Goal: Information Seeking & Learning: Learn about a topic

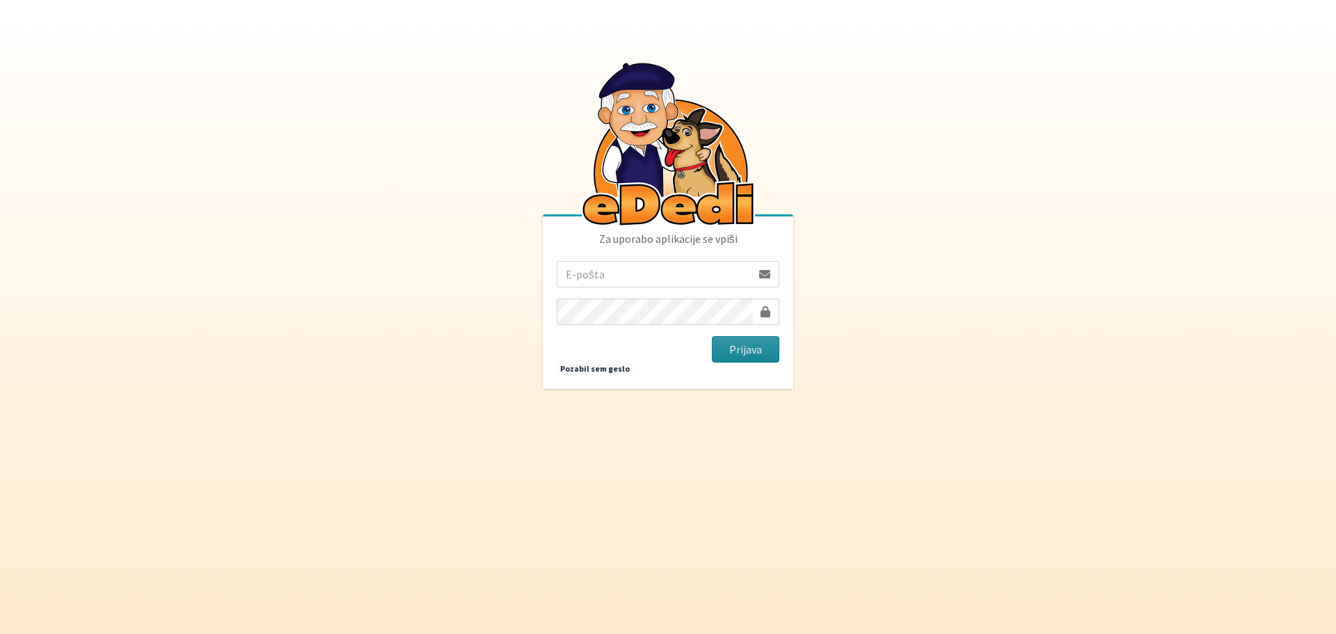
type input "[EMAIL_ADDRESS][DOMAIN_NAME]"
click at [740, 344] on button "Prijava" at bounding box center [745, 349] width 67 height 26
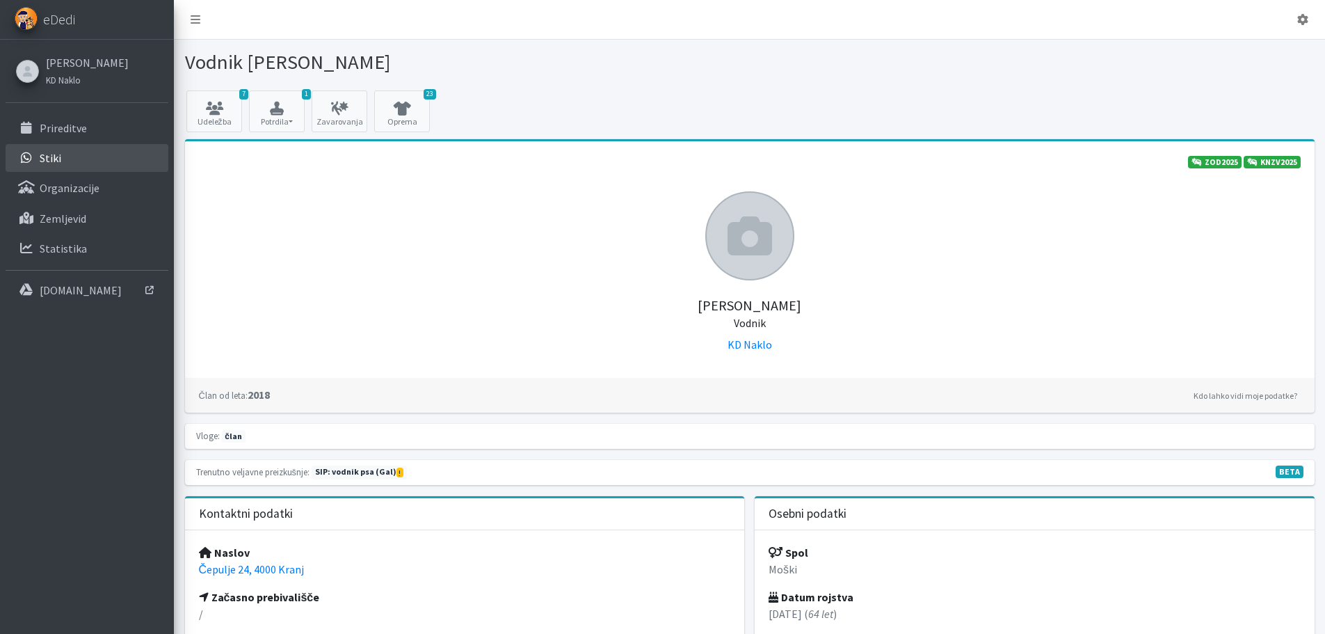
click at [46, 157] on p "Stiki" at bounding box center [51, 158] width 22 height 14
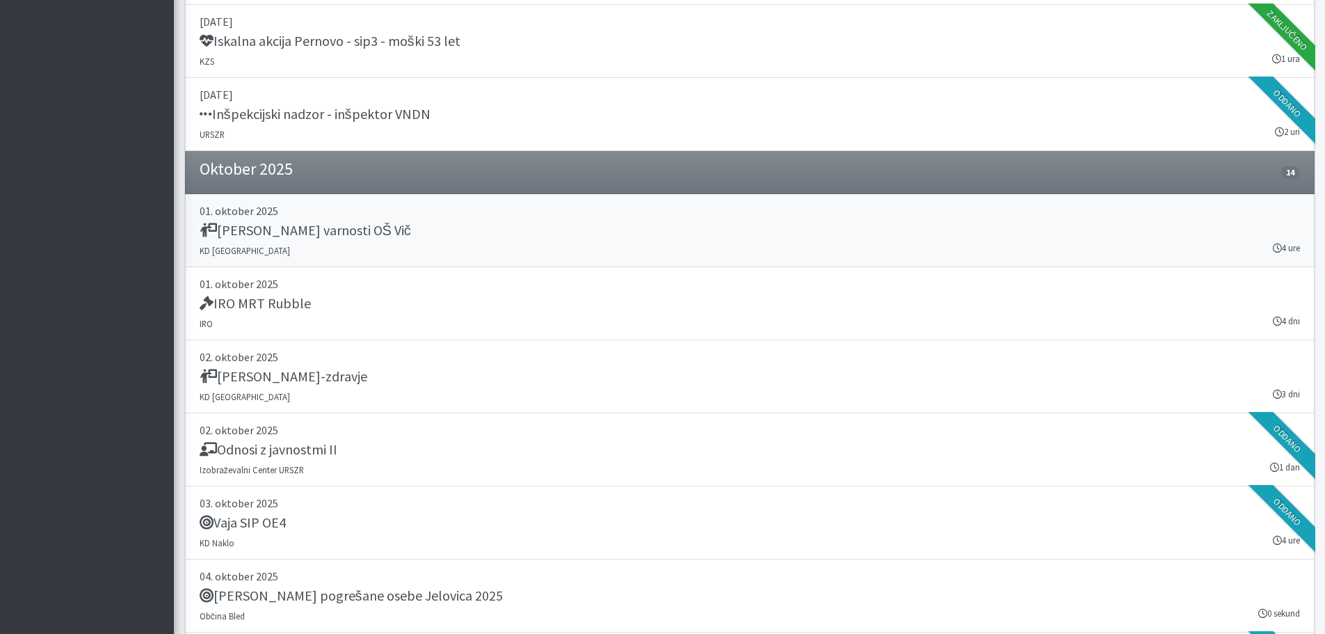
scroll to position [2435, 0]
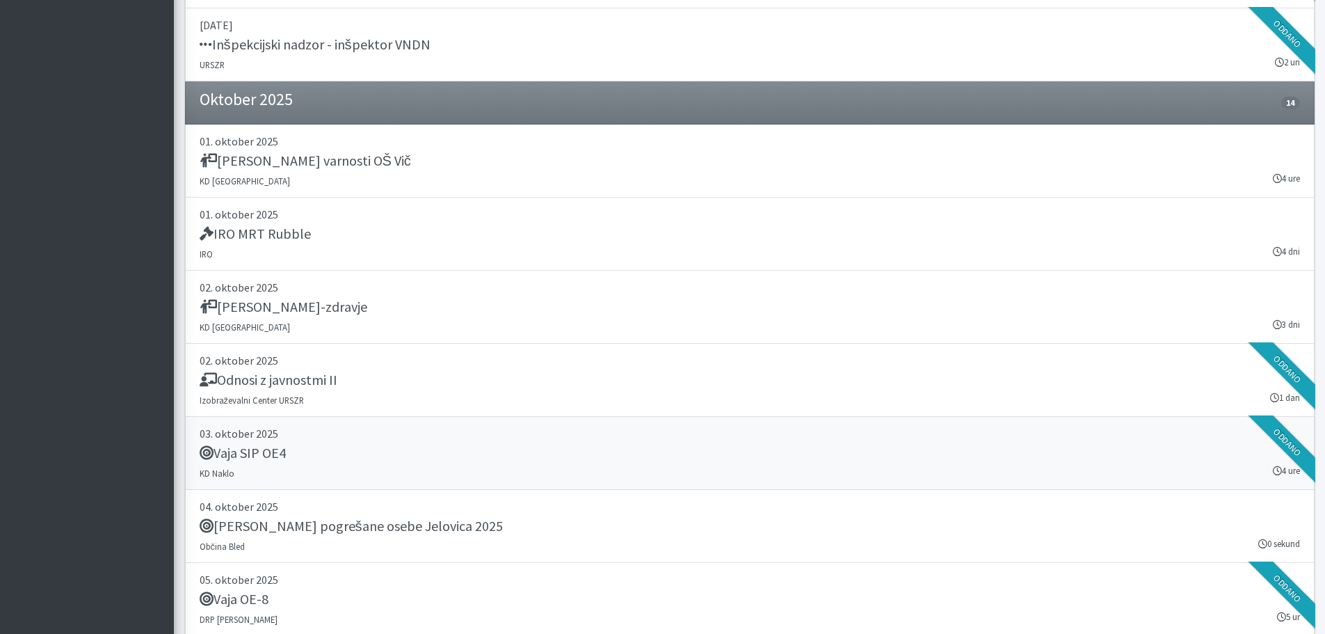
click at [266, 444] on h5 "Vaja SIP OE4" at bounding box center [243, 452] width 86 height 17
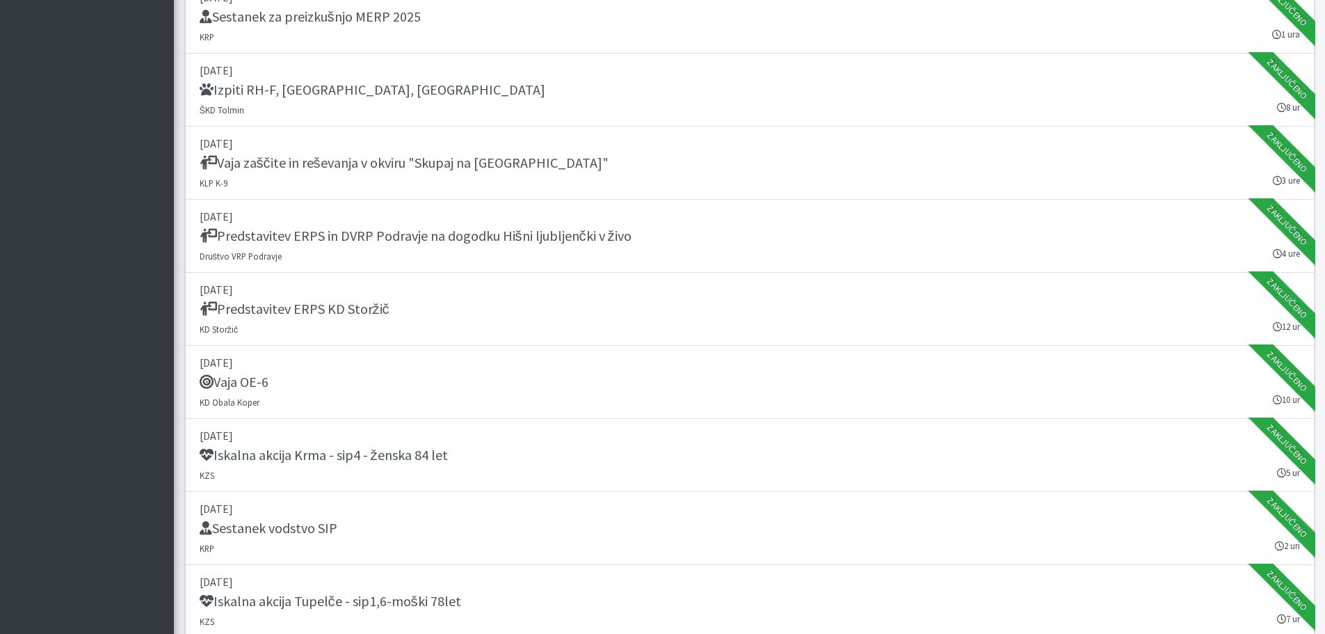
scroll to position [0, 0]
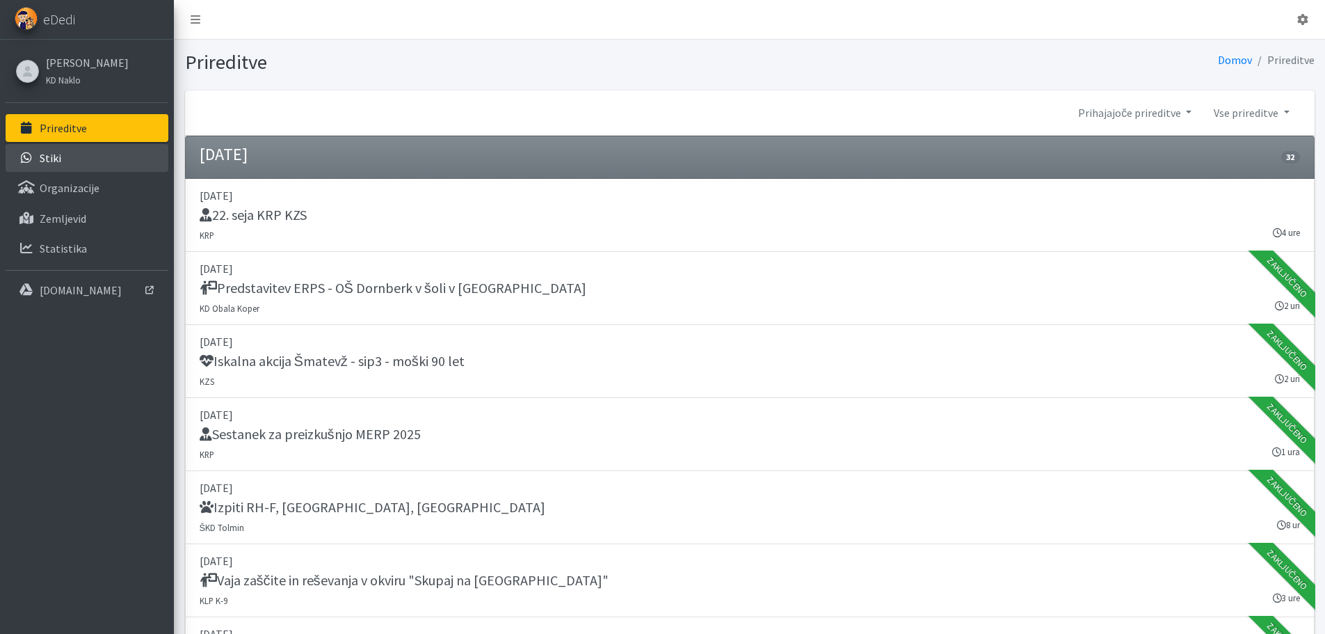
click at [58, 157] on p "Stiki" at bounding box center [51, 158] width 22 height 14
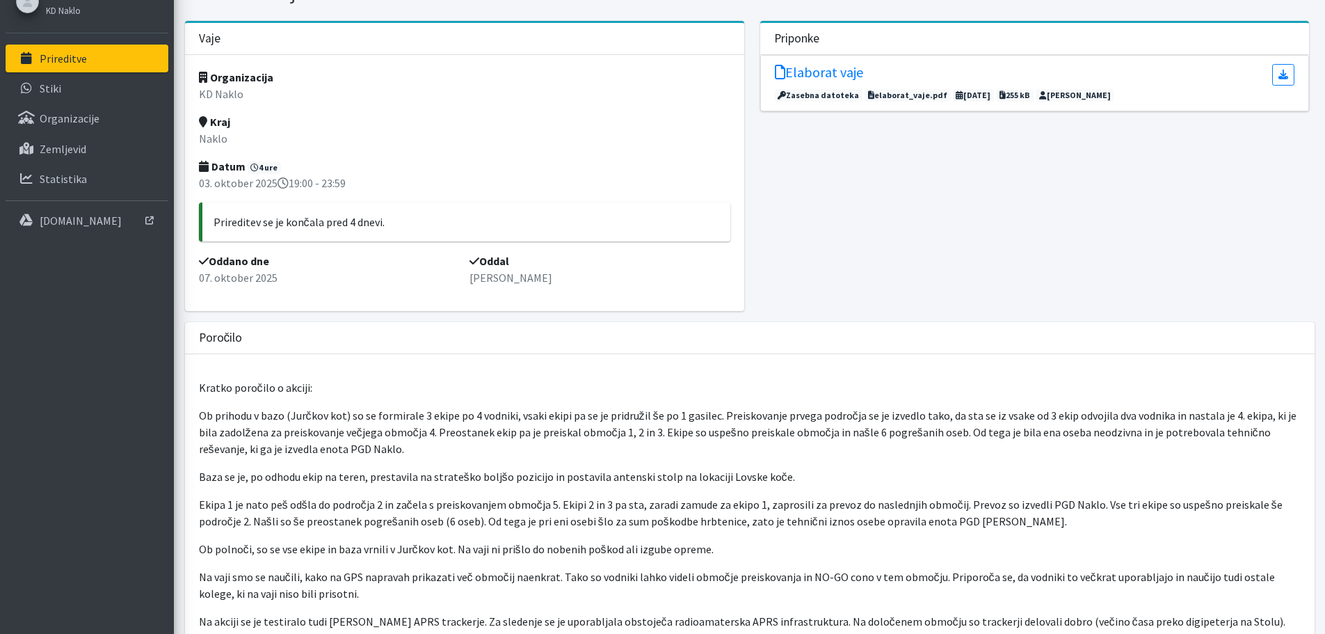
scroll to position [139, 0]
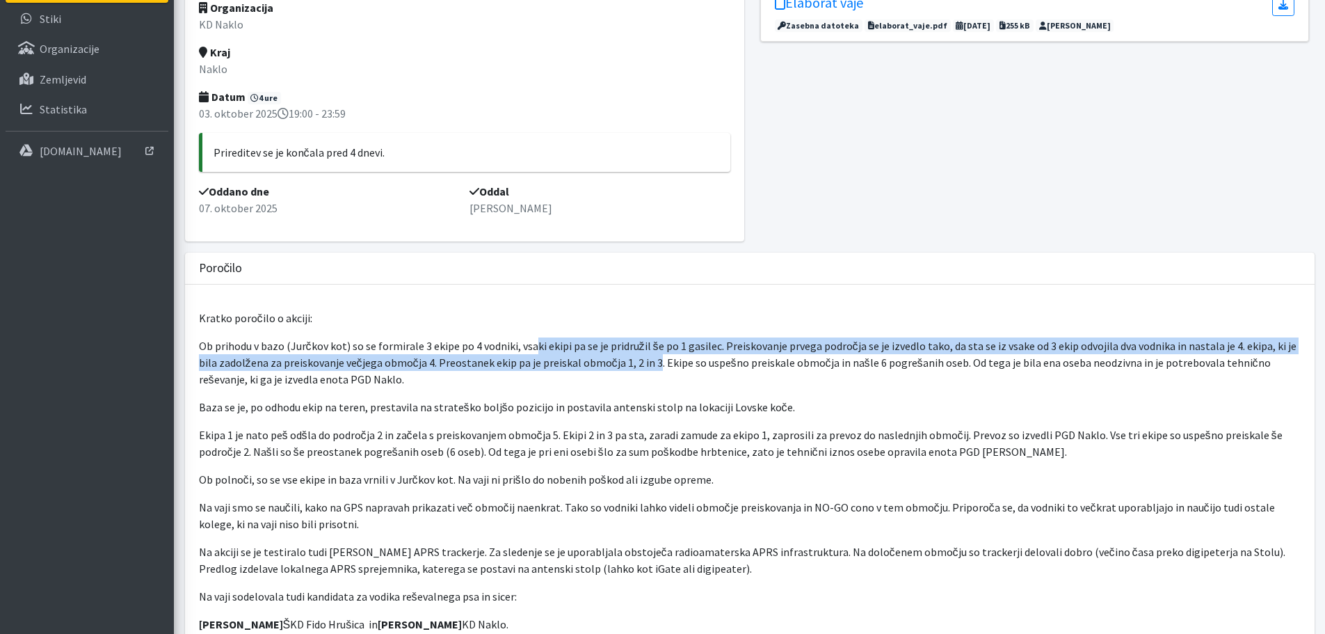
drag, startPoint x: 552, startPoint y: 351, endPoint x: 632, endPoint y: 359, distance: 79.7
click at [632, 359] on p "Ob prihodu v bazo (Jurčkov kot) so se formirale 3 ekipe po 4 vodniki, vsaki eki…" at bounding box center [750, 362] width 1102 height 50
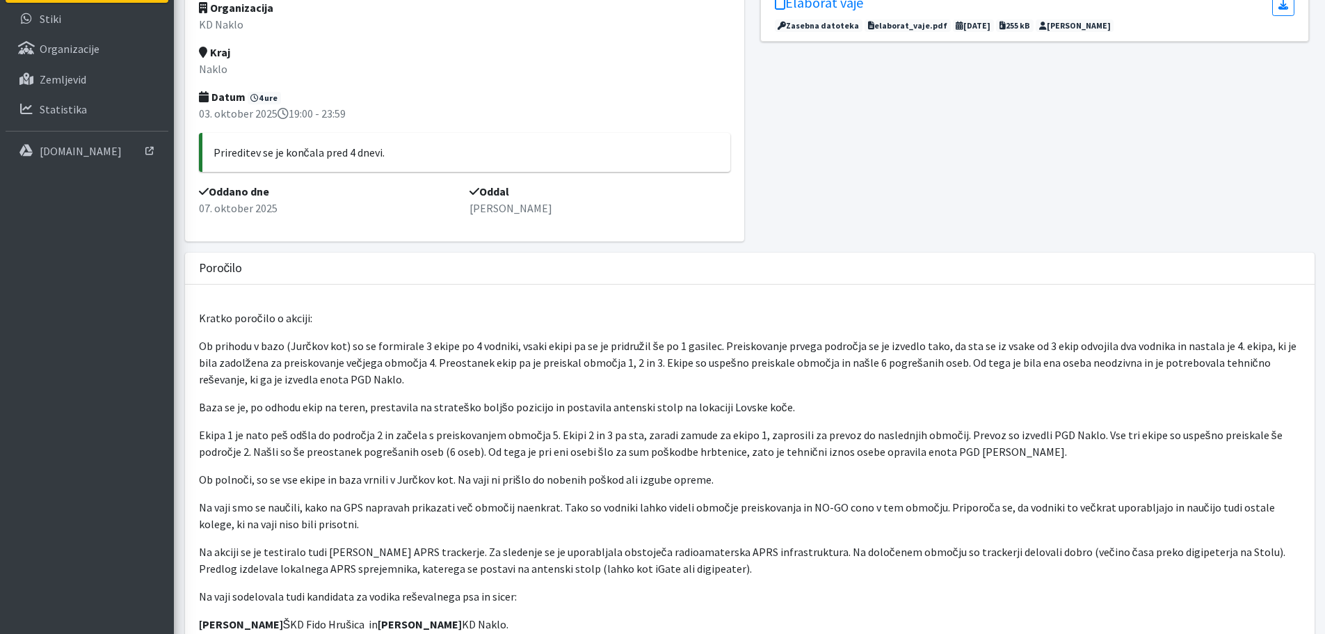
click at [639, 359] on p "Ob prihodu v bazo (Jurčkov kot) so se formirale 3 ekipe po 4 vodniki, vsaki eki…" at bounding box center [750, 362] width 1102 height 50
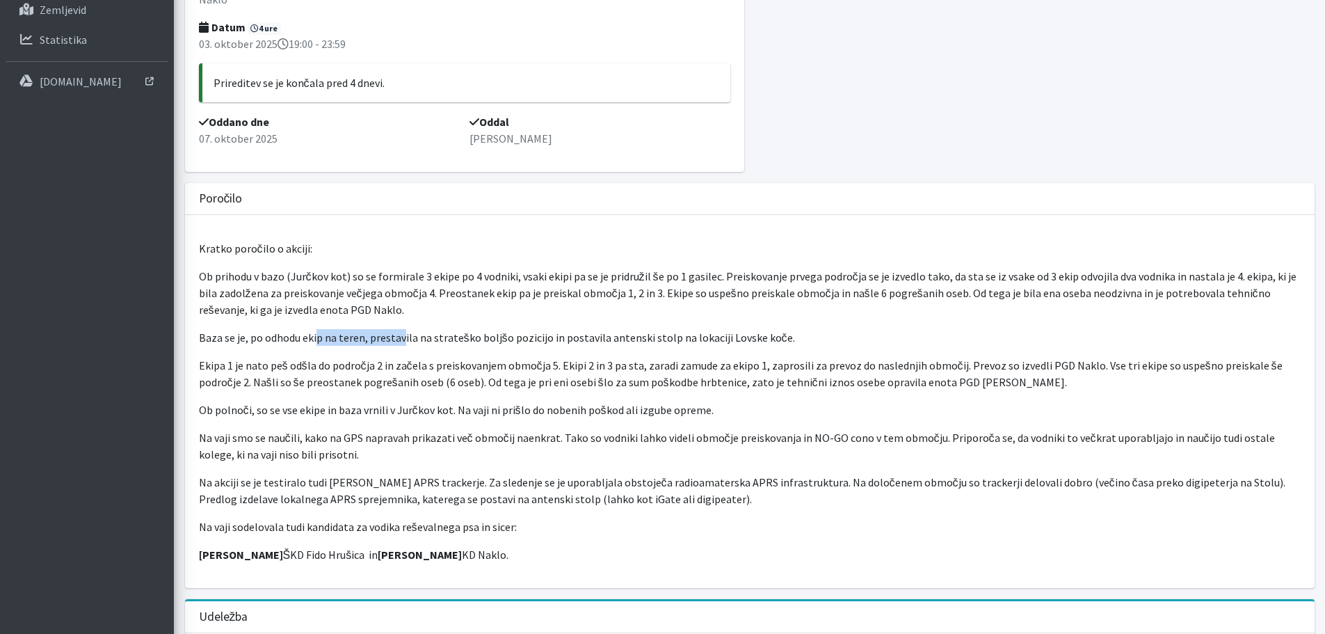
drag, startPoint x: 378, startPoint y: 339, endPoint x: 406, endPoint y: 342, distance: 28.0
click at [401, 342] on p "Baza se je, po odhodu ekip na teren, prestavila na strateško boljšo pozicijo in…" at bounding box center [750, 337] width 1102 height 17
click at [406, 342] on p "Baza se je, po odhodu ekip na teren, prestavila na strateško boljšo pozicijo in…" at bounding box center [750, 337] width 1102 height 17
drag, startPoint x: 327, startPoint y: 358, endPoint x: 351, endPoint y: 360, distance: 23.7
click at [350, 360] on p "Ekipa 1 je nato peš odšla do področja 2 in začela s preiskovanjem območja 5. Ek…" at bounding box center [750, 373] width 1102 height 33
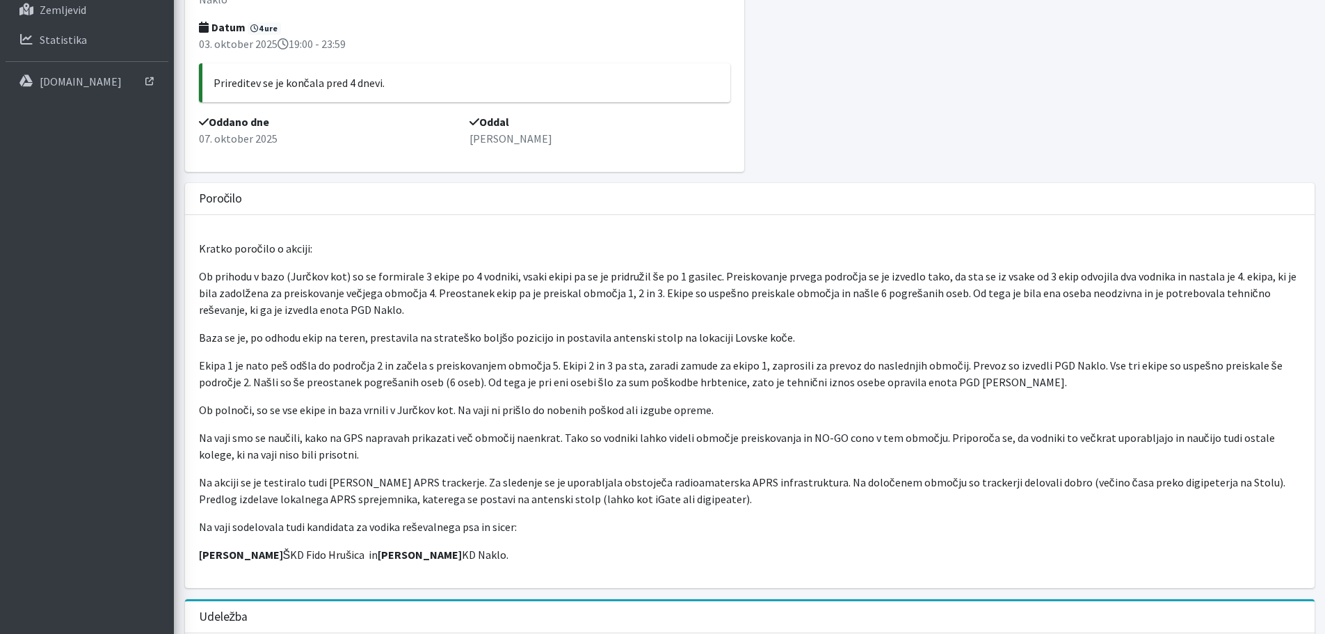
click at [355, 360] on p "Ekipa 1 je nato peš odšla do področja 2 in začela s preiskovanjem območja 5. Ek…" at bounding box center [750, 373] width 1102 height 33
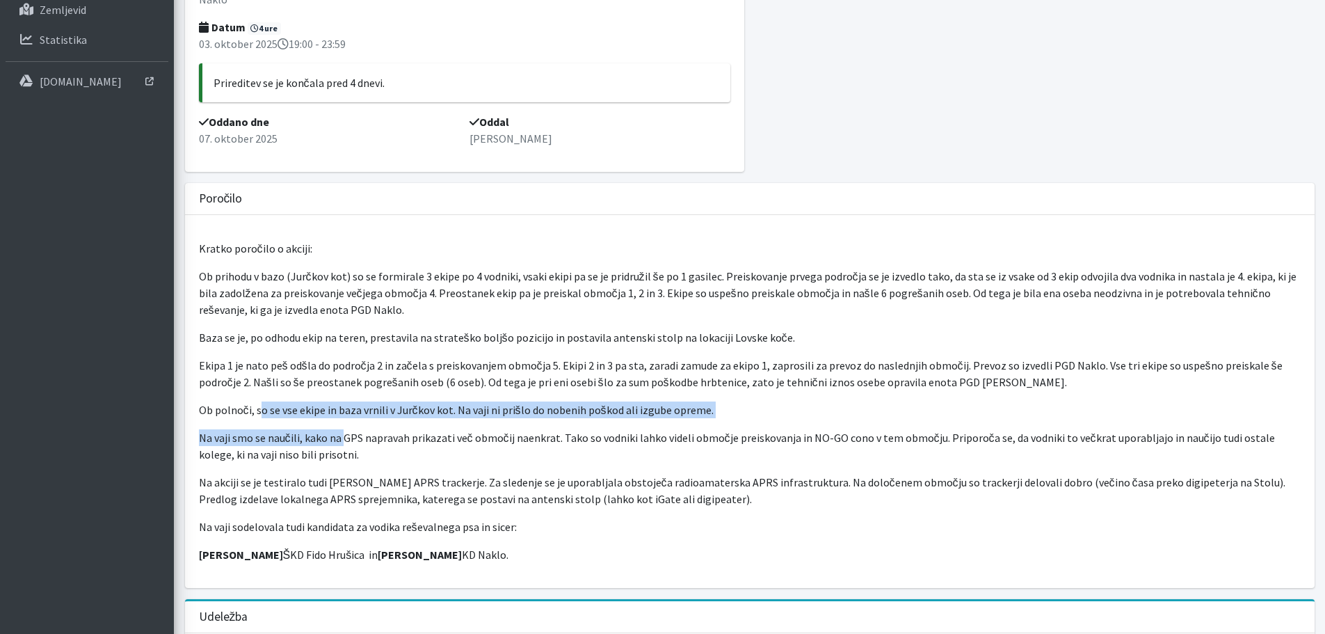
drag, startPoint x: 266, startPoint y: 411, endPoint x: 351, endPoint y: 421, distance: 86.1
click at [344, 419] on div "Kratko poročilo o akciji: Ob prihodu v bazo (Jurčkov kot) so se formirale 3 eki…" at bounding box center [750, 401] width 1130 height 373
click at [409, 416] on p "Ob polnoči, so se vse ekipe in baza vrnili v Jurčkov kot. Na vaji ni prišlo do …" at bounding box center [750, 409] width 1102 height 17
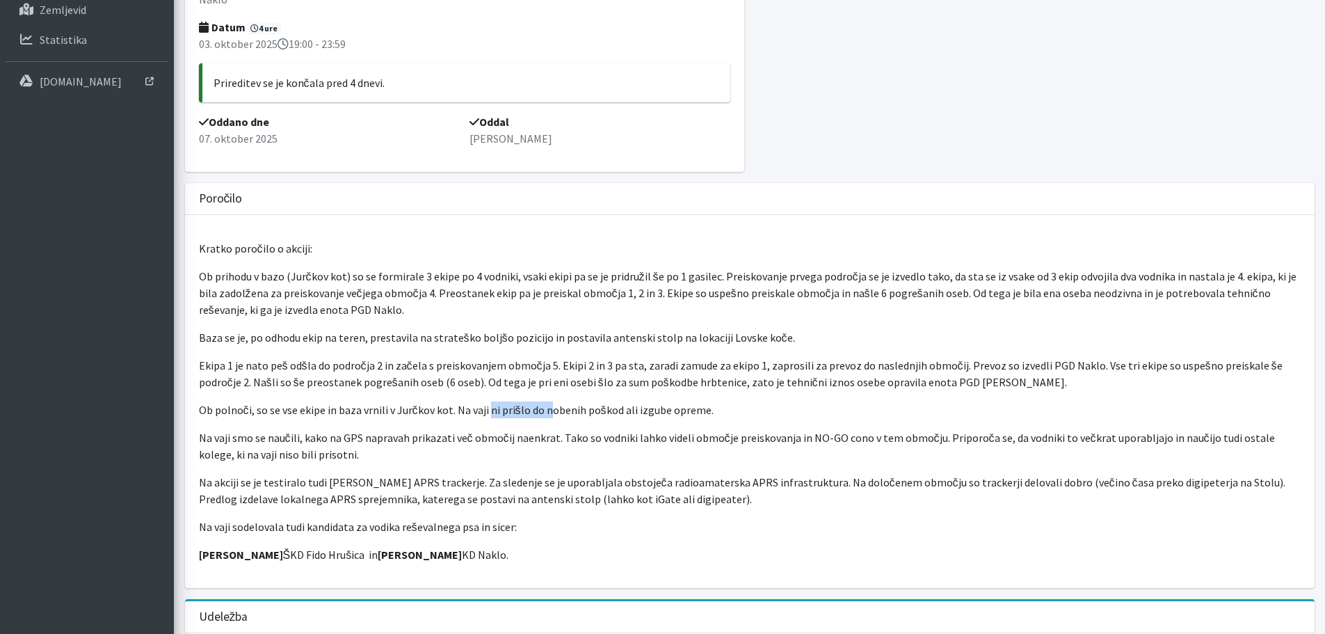
drag, startPoint x: 486, startPoint y: 408, endPoint x: 548, endPoint y: 415, distance: 62.2
click at [547, 415] on p "Ob polnoči, so se vse ekipe in baza vrnili v Jurčkov kot. Na vaji ni prišlo do …" at bounding box center [750, 409] width 1102 height 17
click at [557, 415] on p "Ob polnoči, so se vse ekipe in baza vrnili v Jurčkov kot. Na vaji ni prišlo do …" at bounding box center [750, 409] width 1102 height 17
drag, startPoint x: 290, startPoint y: 434, endPoint x: 325, endPoint y: 432, distance: 34.8
click at [325, 432] on p "Na vaji smo se naučili, kako na GPS napravah prikazati več območij naenkrat. Ta…" at bounding box center [750, 445] width 1102 height 33
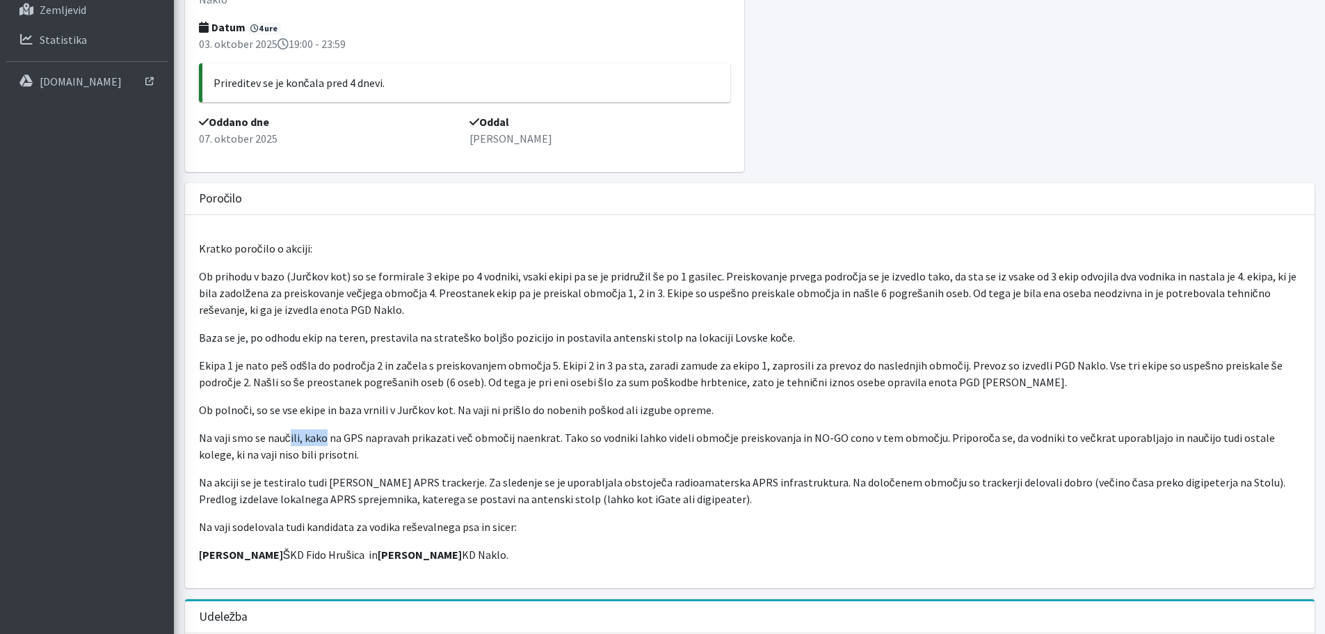
click at [325, 432] on p "Na vaji smo se naučili, kako na GPS napravah prikazati več območij naenkrat. Ta…" at bounding box center [750, 445] width 1102 height 33
drag, startPoint x: 282, startPoint y: 435, endPoint x: 334, endPoint y: 440, distance: 51.7
click at [334, 440] on p "Na vaji smo se naučili, kako na GPS napravah prikazati več območij naenkrat. Ta…" at bounding box center [750, 445] width 1102 height 33
click at [354, 444] on p "Na vaji smo se naučili, kako na GPS napravah prikazati več območij naenkrat. Ta…" at bounding box center [750, 445] width 1102 height 33
drag, startPoint x: 390, startPoint y: 444, endPoint x: 433, endPoint y: 449, distance: 42.7
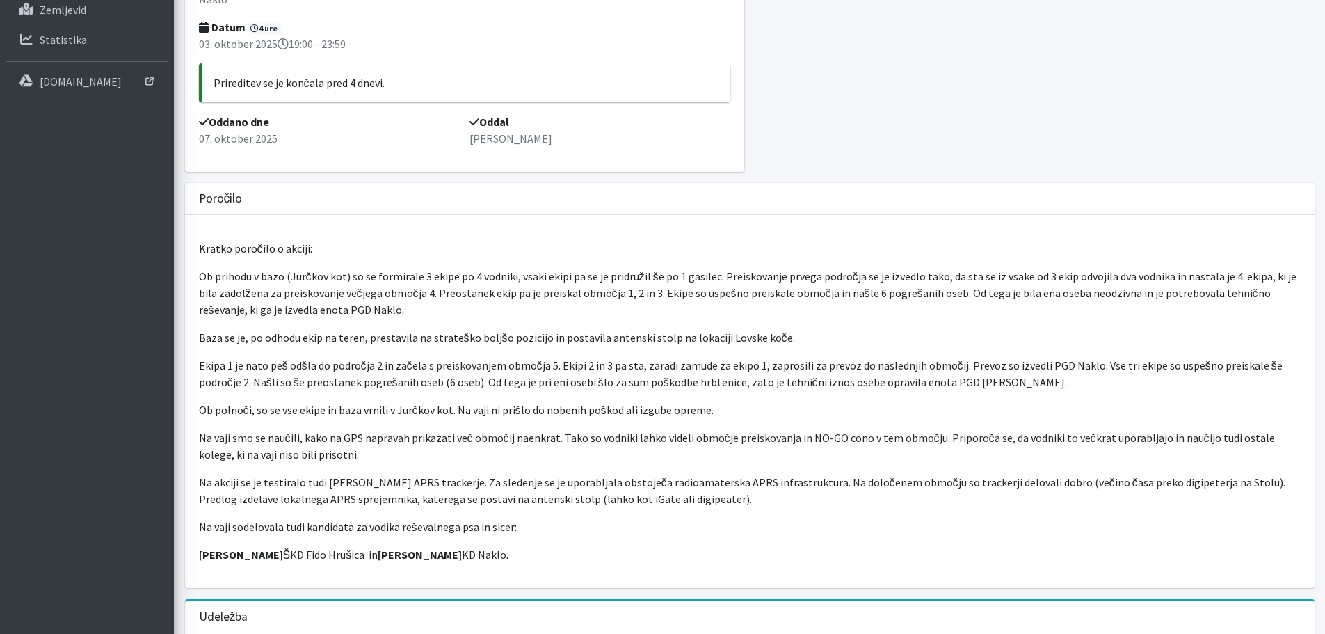
click at [433, 449] on p "Na vaji smo se naučili, kako na GPS napravah prikazati več območij naenkrat. Ta…" at bounding box center [750, 445] width 1102 height 33
click at [449, 449] on p "Na vaji smo se naučili, kako na GPS napravah prikazati več območij naenkrat. Ta…" at bounding box center [750, 445] width 1102 height 33
click at [506, 448] on p "Na vaji smo se naučili, kako na GPS napravah prikazati več območij naenkrat. Ta…" at bounding box center [750, 445] width 1102 height 33
drag, startPoint x: 613, startPoint y: 460, endPoint x: 647, endPoint y: 460, distance: 34.1
click at [646, 460] on p "Na vaji smo se naučili, kako na GPS napravah prikazati več območij naenkrat. Ta…" at bounding box center [750, 445] width 1102 height 33
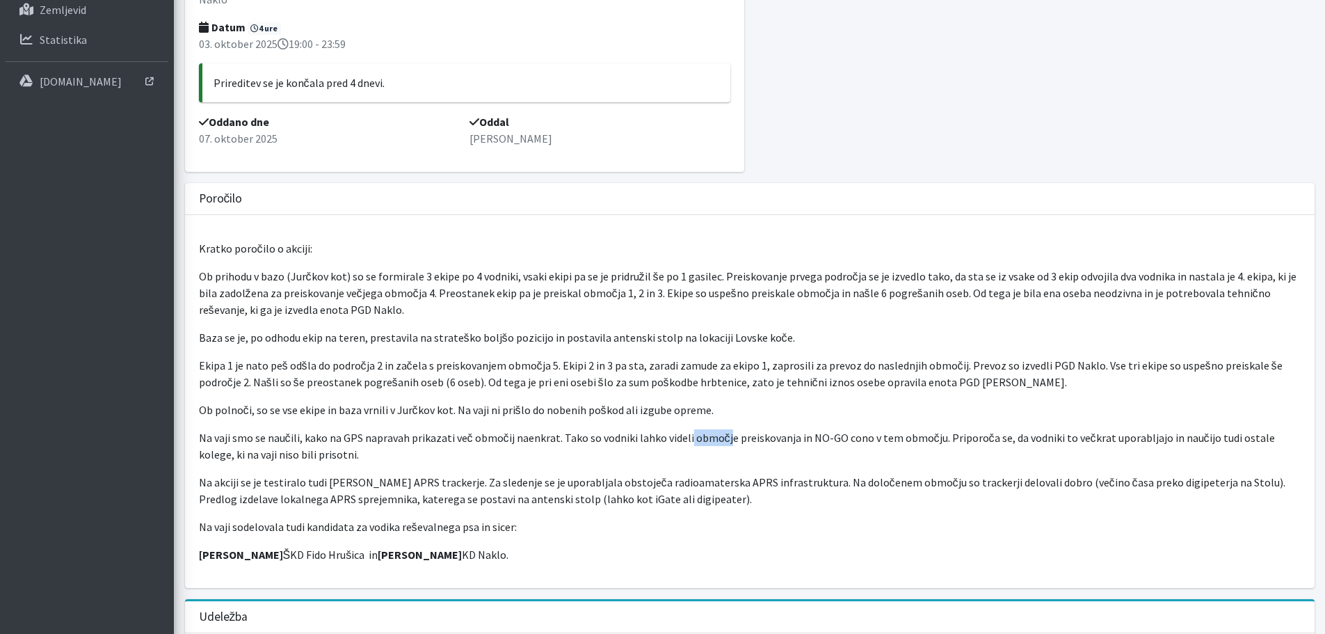
drag, startPoint x: 713, startPoint y: 442, endPoint x: 722, endPoint y: 443, distance: 9.1
click at [722, 443] on p "Na vaji smo se naučili, kako na GPS napravah prikazati več območij naenkrat. Ta…" at bounding box center [750, 445] width 1102 height 33
drag, startPoint x: 311, startPoint y: 481, endPoint x: 339, endPoint y: 480, distance: 27.8
click at [334, 480] on p "Na akciji se je testiralo tudi ARON APRS trackerje. Za sledenje se je uporablja…" at bounding box center [750, 490] width 1102 height 33
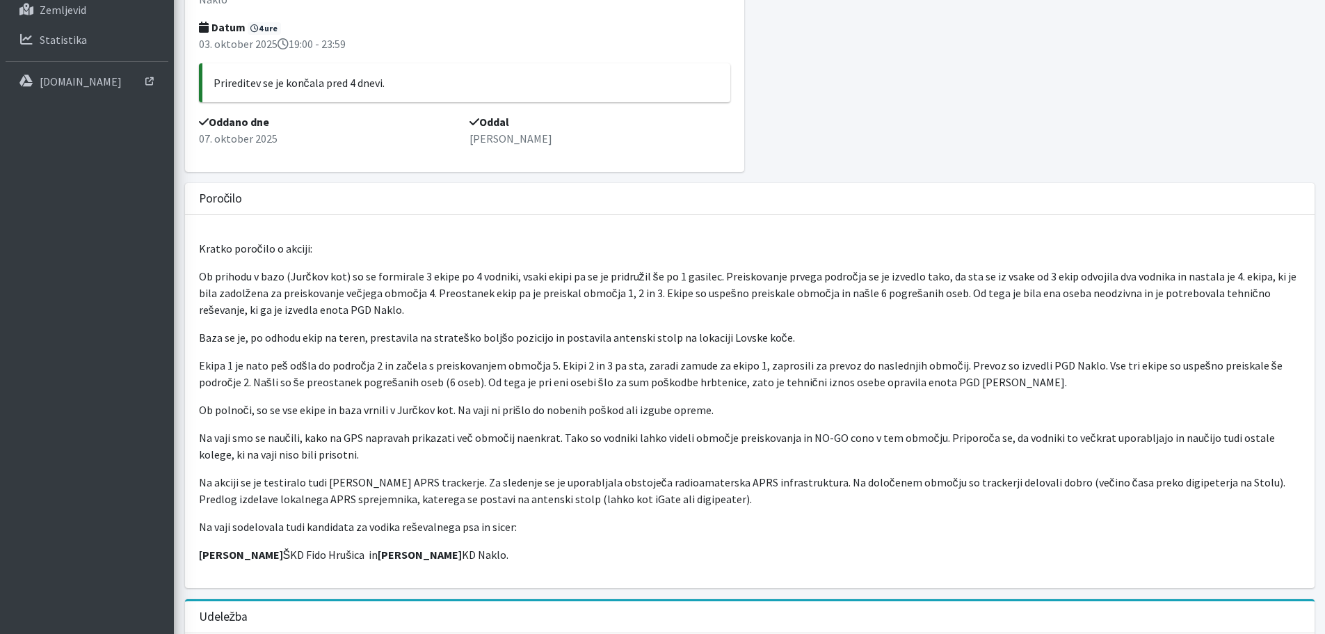
click at [344, 480] on p "Na akciji se je testiralo tudi ARON APRS trackerje. Za sledenje se je uporablja…" at bounding box center [750, 490] width 1102 height 33
drag, startPoint x: 374, startPoint y: 481, endPoint x: 423, endPoint y: 478, distance: 48.8
click at [416, 478] on p "Na akciji se je testiralo tudi ARON APRS trackerje. Za sledenje se je uporablja…" at bounding box center [750, 490] width 1102 height 33
click at [440, 480] on p "Na akciji se je testiralo tudi ARON APRS trackerje. Za sledenje se je uporablja…" at bounding box center [750, 490] width 1102 height 33
drag, startPoint x: 473, startPoint y: 483, endPoint x: 577, endPoint y: 488, distance: 103.8
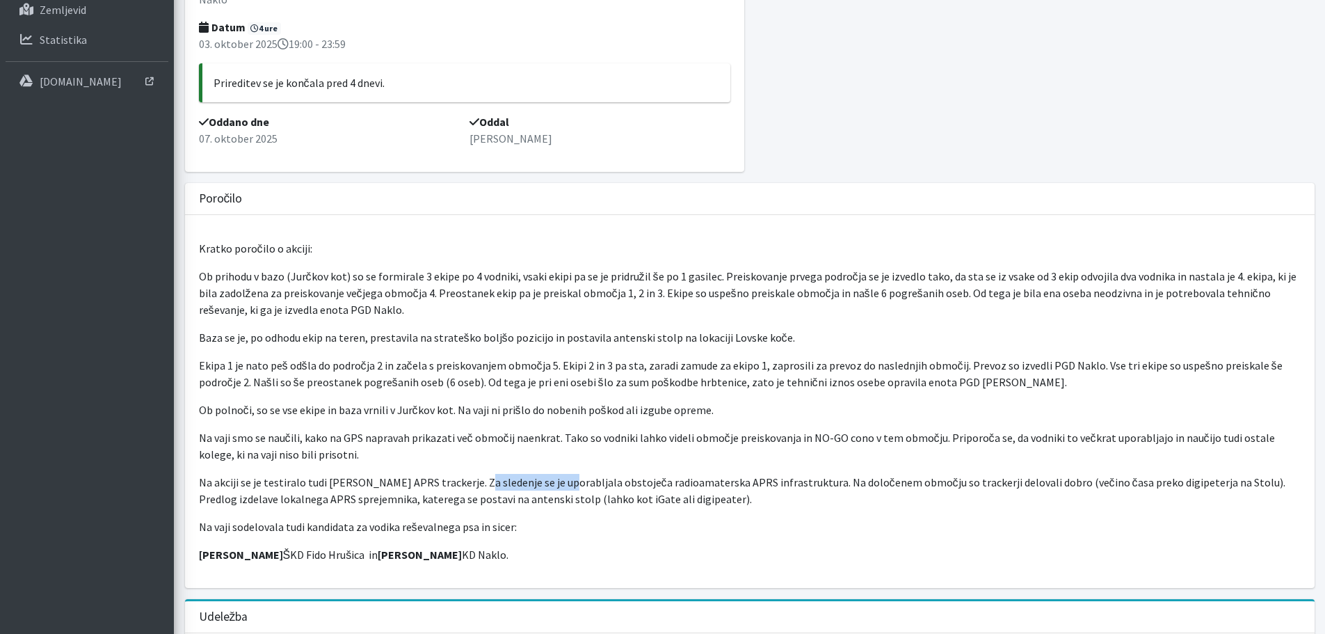
click at [566, 488] on p "Na akciji se je testiralo tudi ARON APRS trackerje. Za sledenje se je uporablja…" at bounding box center [750, 490] width 1102 height 33
drag, startPoint x: 600, startPoint y: 491, endPoint x: 634, endPoint y: 495, distance: 34.3
click at [607, 492] on p "Na akciji se je testiralo tudi ARON APRS trackerje. Za sledenje se je uporablja…" at bounding box center [750, 490] width 1102 height 33
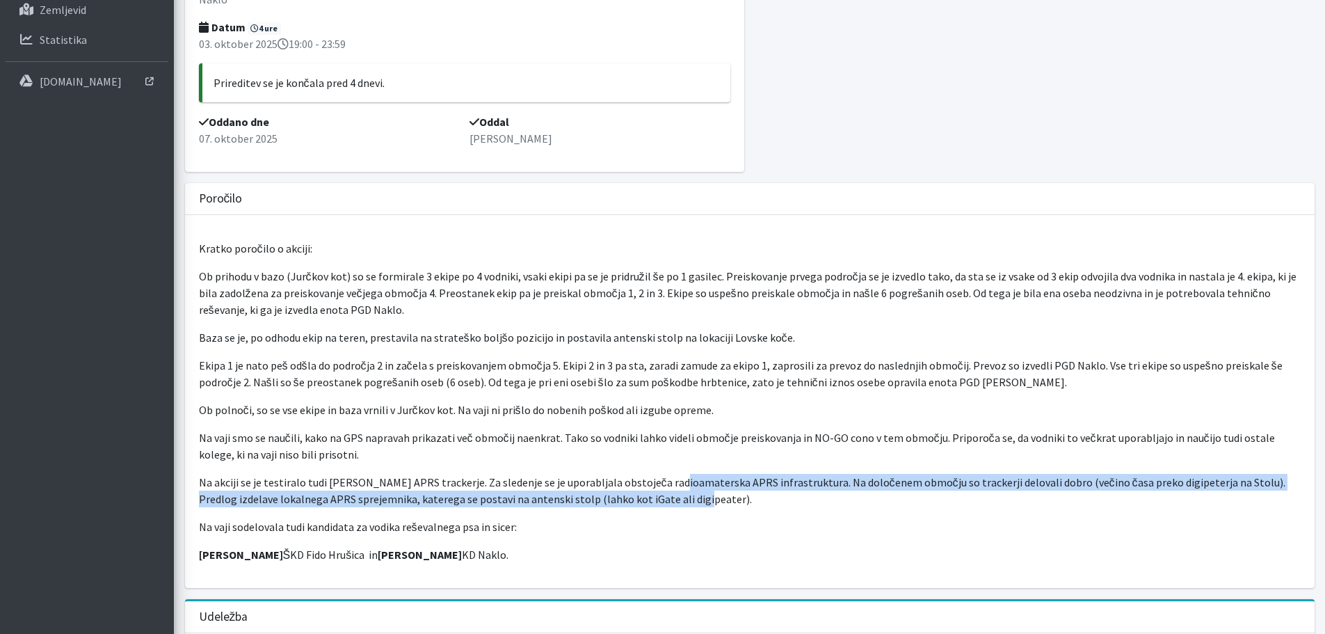
drag, startPoint x: 668, startPoint y: 486, endPoint x: 718, endPoint y: 492, distance: 49.8
click at [716, 492] on p "Na akciji se je testiralo tudi ARON APRS trackerje. Za sledenje se je uporablja…" at bounding box center [750, 490] width 1102 height 33
click at [731, 492] on p "Na akciji se je testiralo tudi ARON APRS trackerje. Za sledenje se je uporablja…" at bounding box center [750, 490] width 1102 height 33
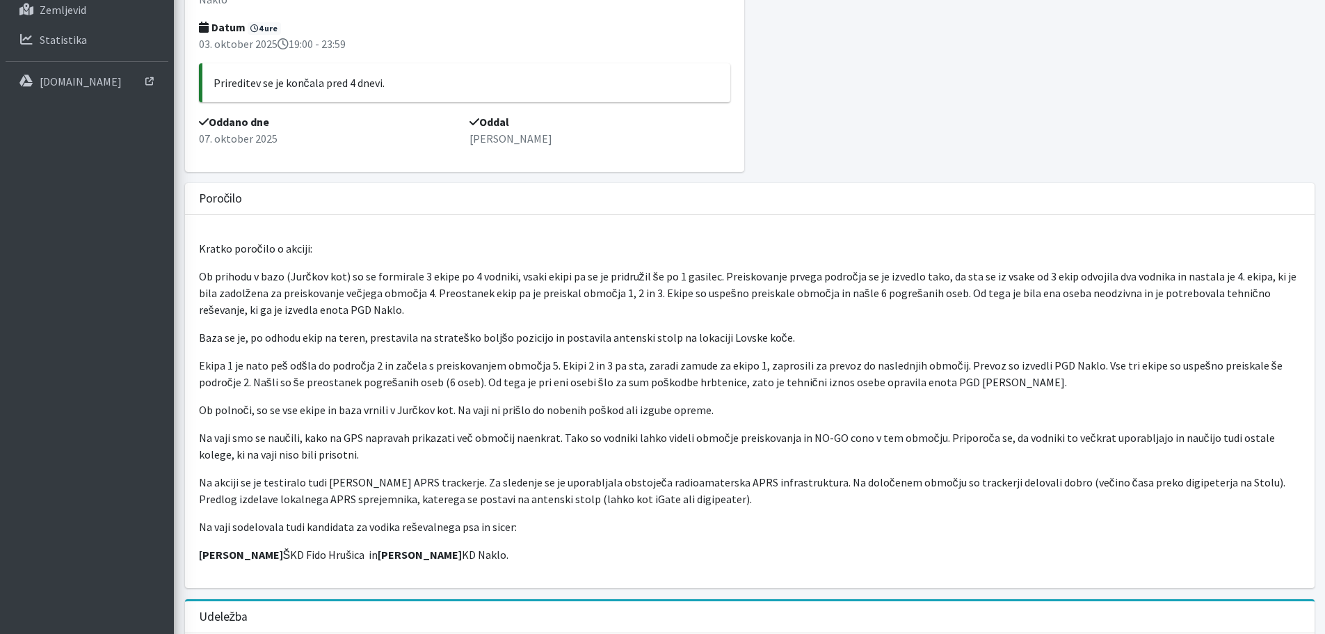
click at [826, 516] on div "Kratko poročilo o akciji: Ob prihodu v bazo (Jurčkov kot) so se formirale 3 eki…" at bounding box center [750, 401] width 1130 height 373
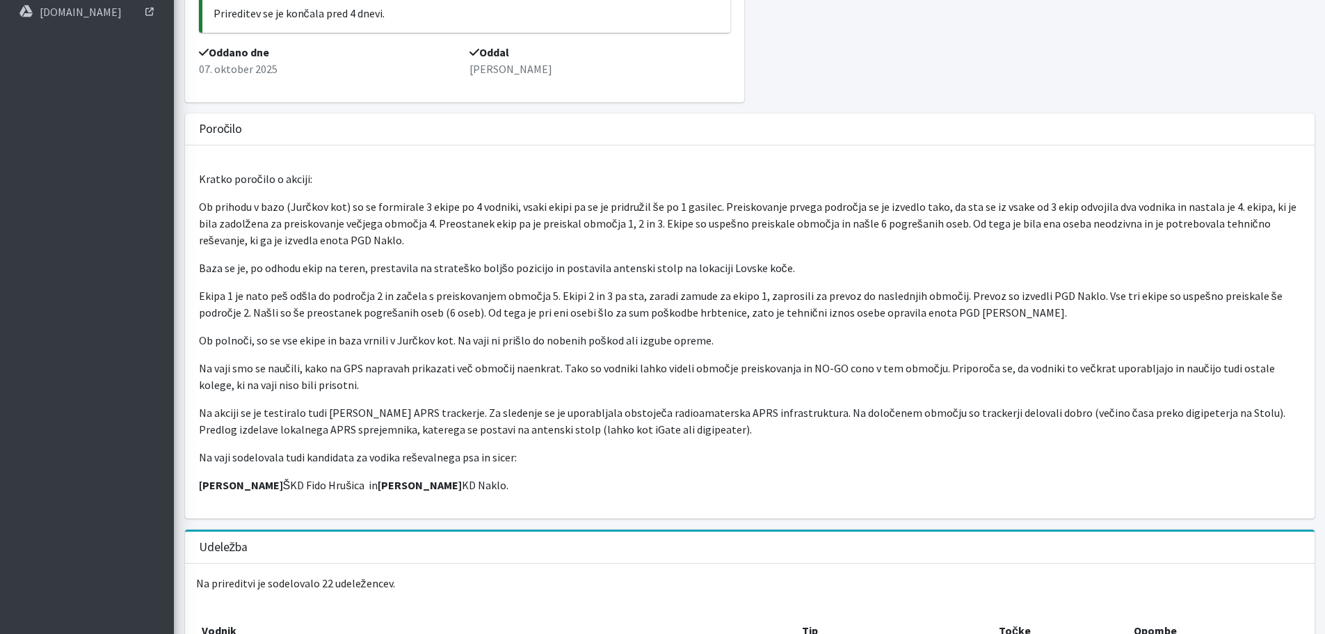
scroll to position [348, 0]
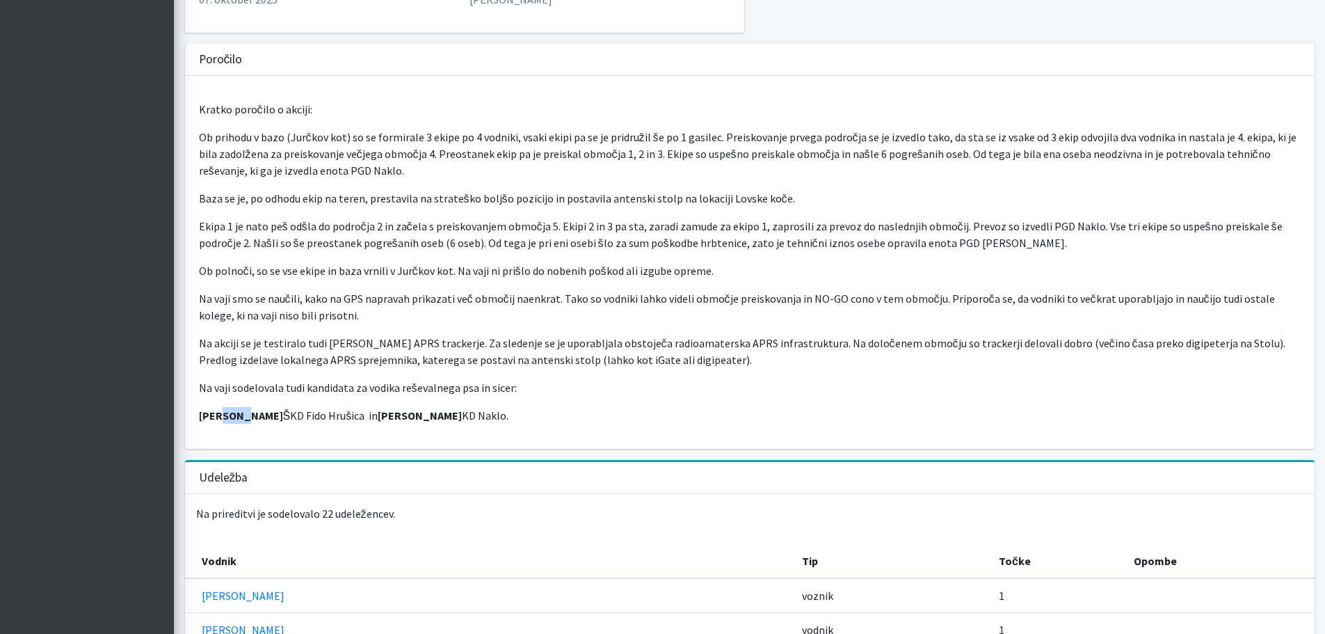
drag, startPoint x: 218, startPoint y: 414, endPoint x: 239, endPoint y: 414, distance: 20.9
click at [239, 414] on strong "Mirza Begič" at bounding box center [241, 415] width 84 height 14
click at [245, 414] on strong "Mirza Begič" at bounding box center [241, 415] width 84 height 14
drag, startPoint x: 376, startPoint y: 412, endPoint x: 424, endPoint y: 408, distance: 48.2
click at [417, 408] on p "Mirza Begič ŠKD Fido Hrušica in Mitja Valič KD Naklo." at bounding box center [750, 415] width 1102 height 17
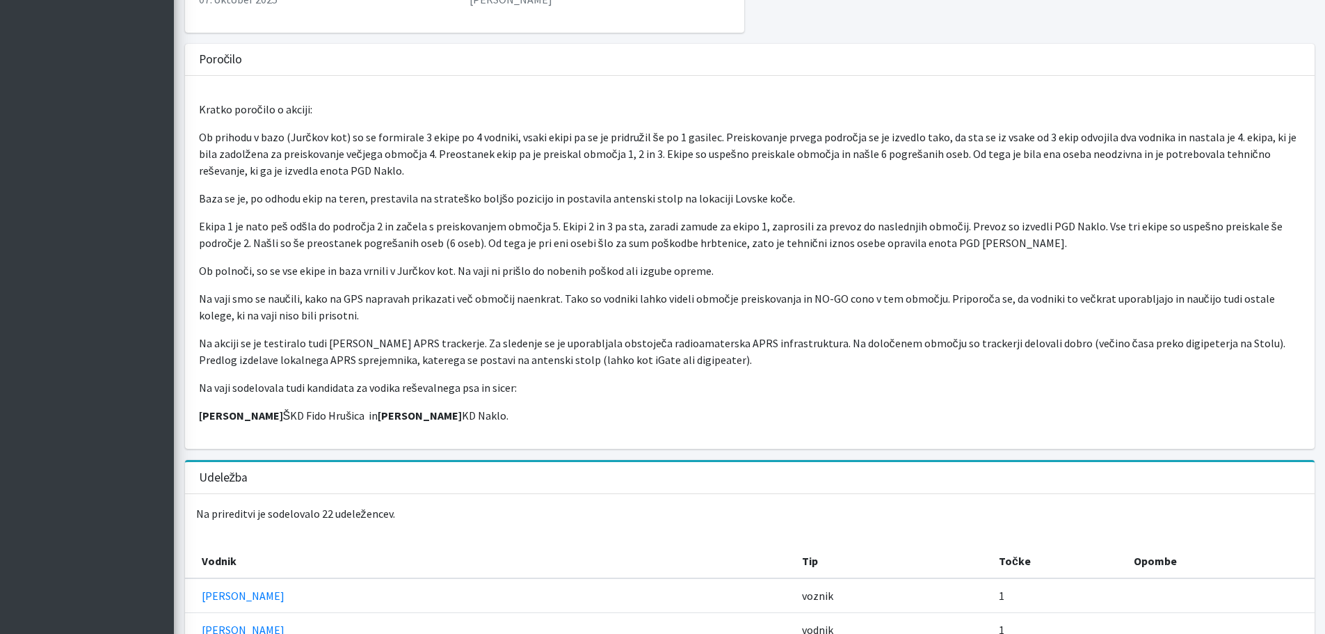
click at [426, 408] on p "Mirza Begič ŠKD Fido Hrušica in Mitja Valič KD Naklo." at bounding box center [750, 415] width 1102 height 17
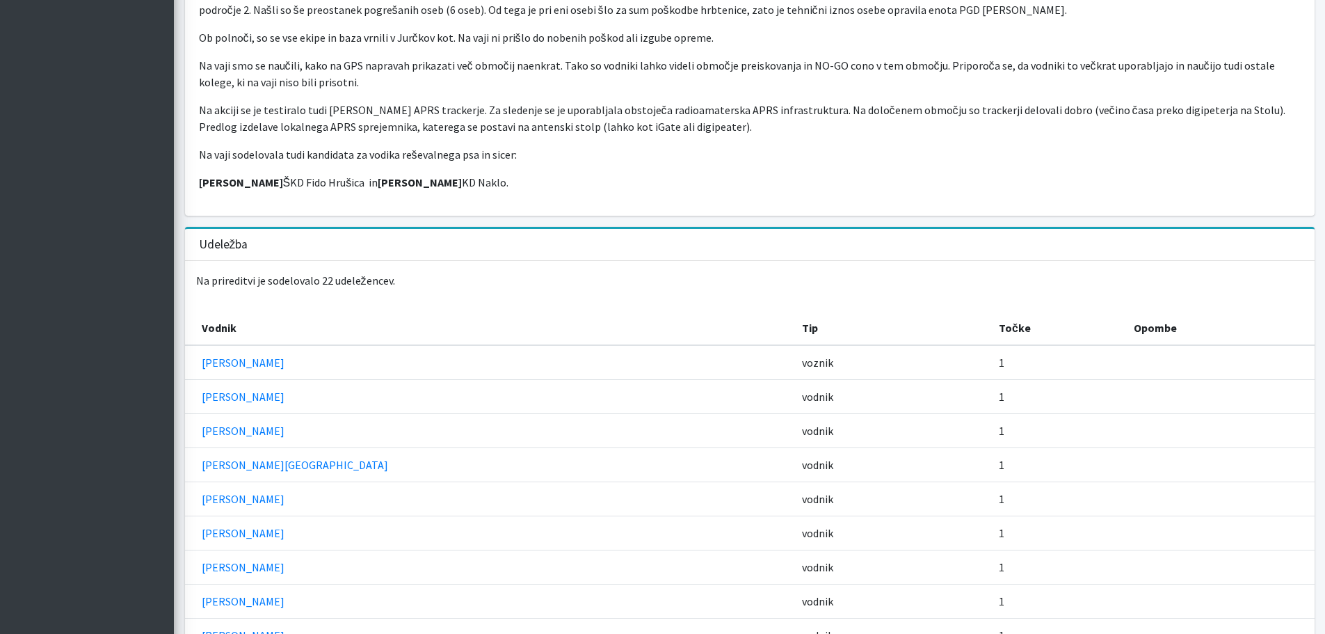
scroll to position [372, 0]
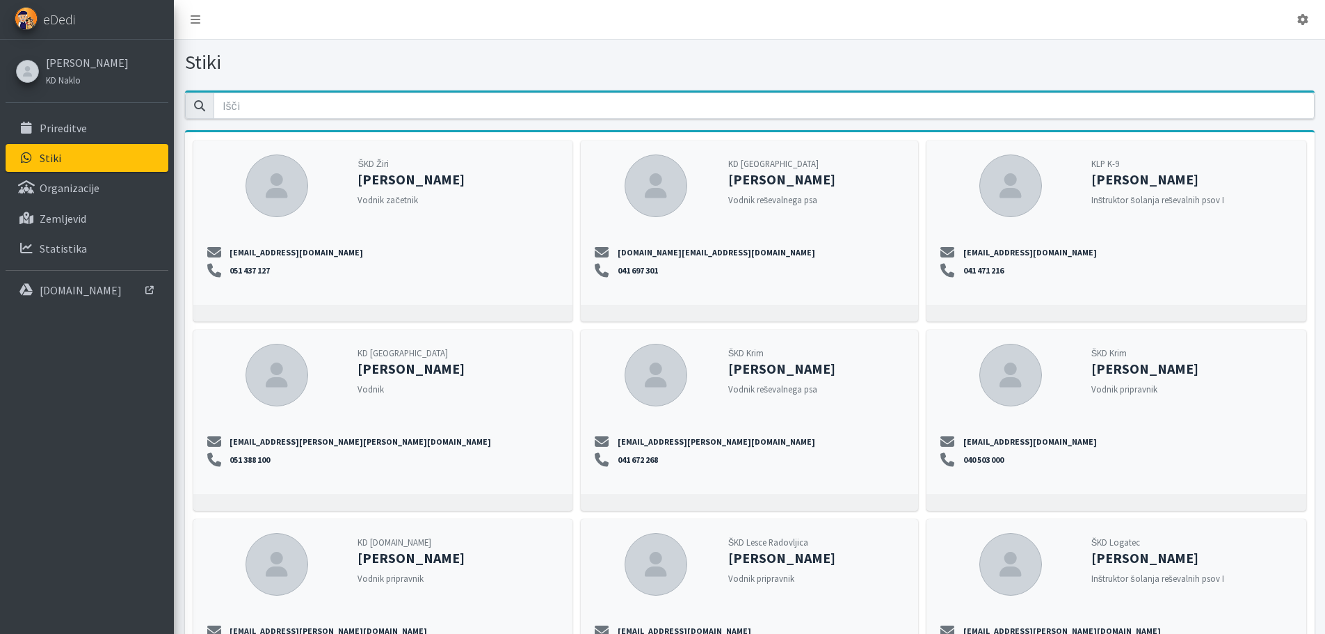
click at [77, 78] on small "KD Naklo" at bounding box center [63, 79] width 35 height 11
click at [83, 61] on link "[PERSON_NAME]" at bounding box center [87, 62] width 83 height 17
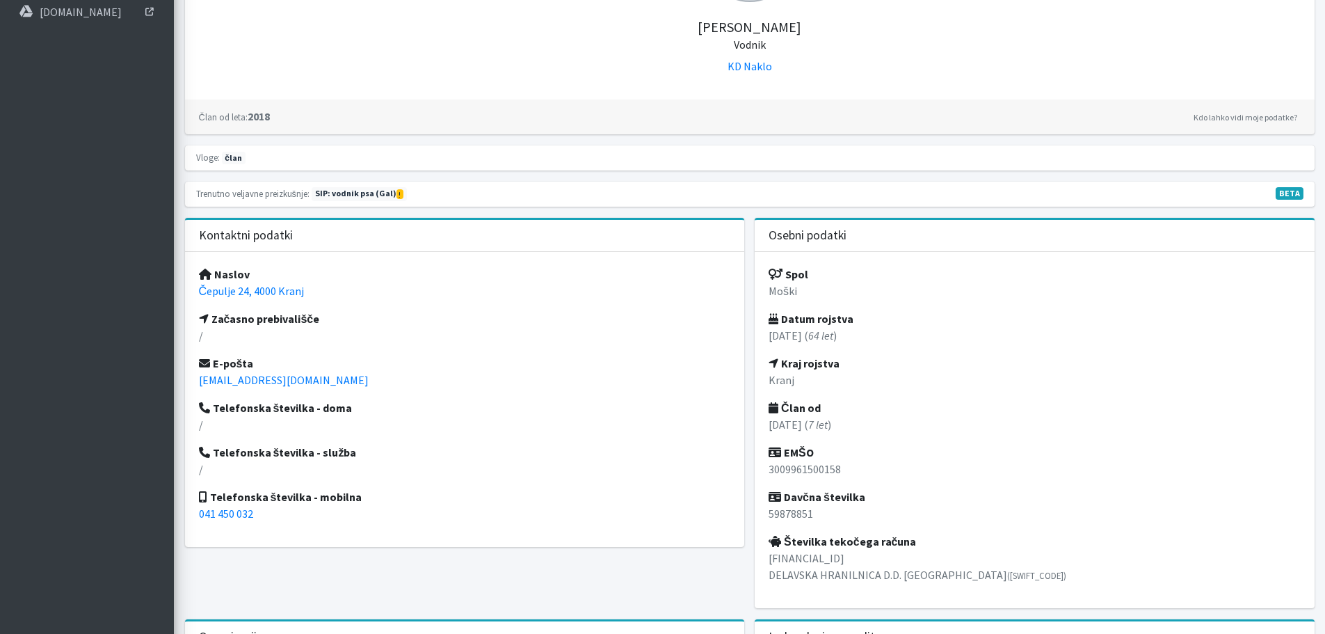
scroll to position [70, 0]
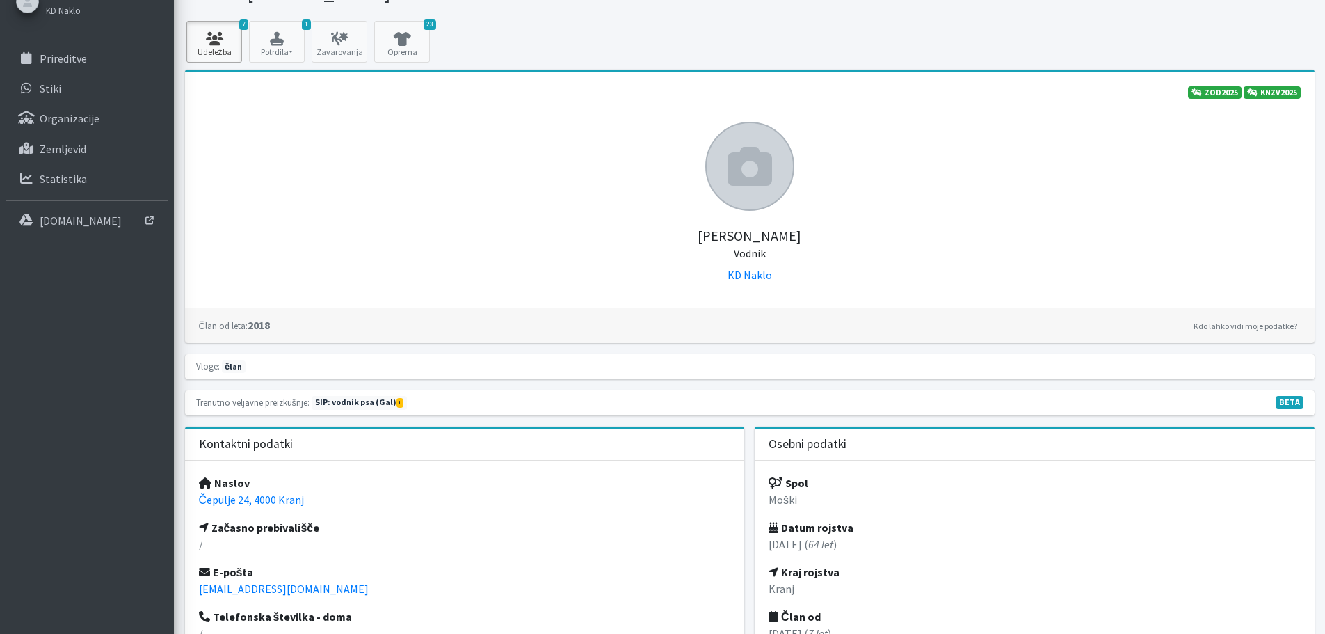
click at [215, 45] on icon at bounding box center [214, 39] width 47 height 14
